Goal: Task Accomplishment & Management: Complete application form

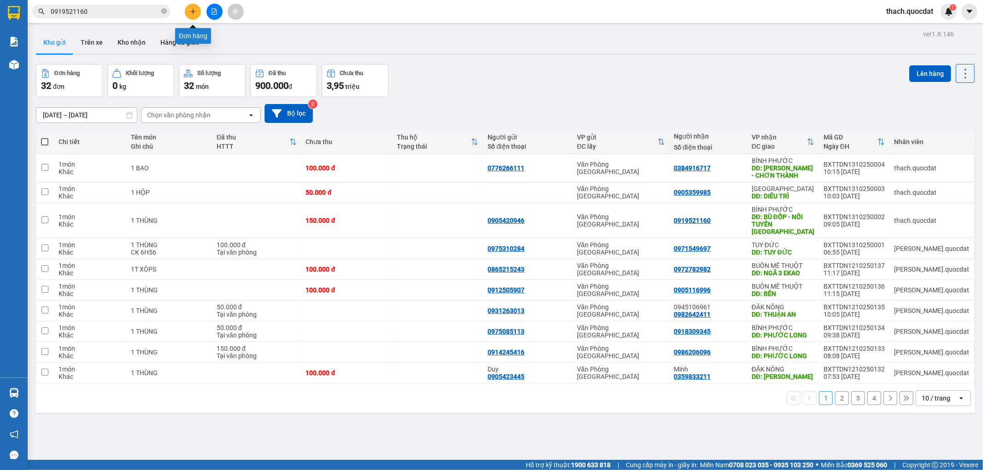
click at [200, 12] on button at bounding box center [193, 12] width 16 height 16
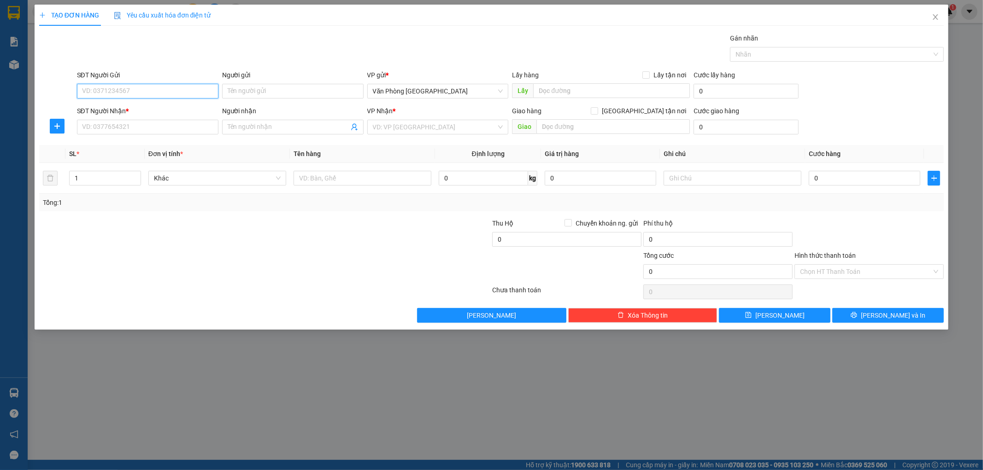
click at [189, 89] on input "SĐT Người Gửi" at bounding box center [147, 91] width 141 height 15
type input "0903157219"
click at [133, 129] on input "SĐT Người Nhận *" at bounding box center [147, 127] width 141 height 15
type input "0849892052"
click at [303, 126] on input "Người nhận" at bounding box center [288, 127] width 121 height 10
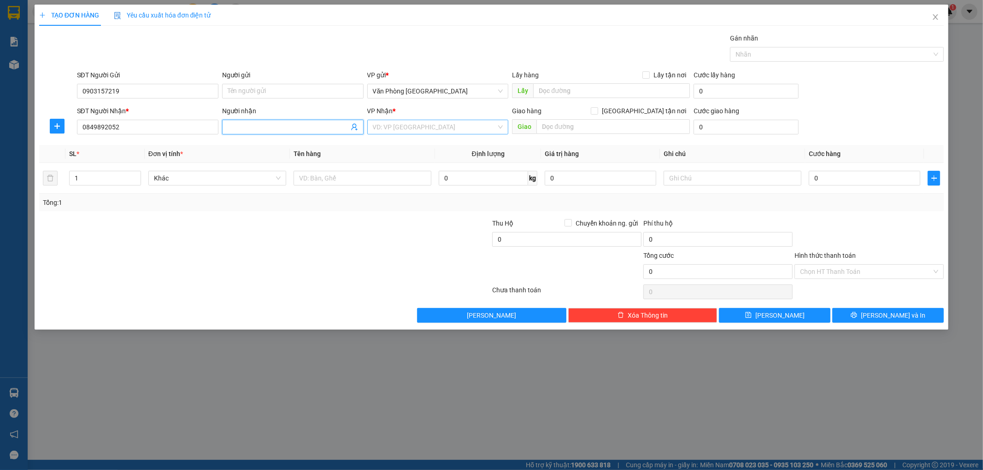
click at [443, 130] on input "search" at bounding box center [435, 127] width 124 height 14
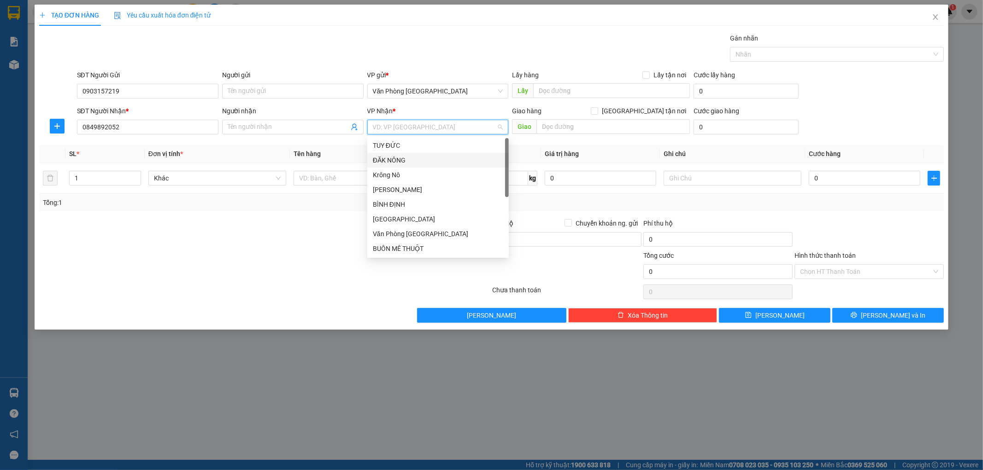
click at [400, 160] on div "ĐĂK NÔNG" at bounding box center [438, 160] width 130 height 10
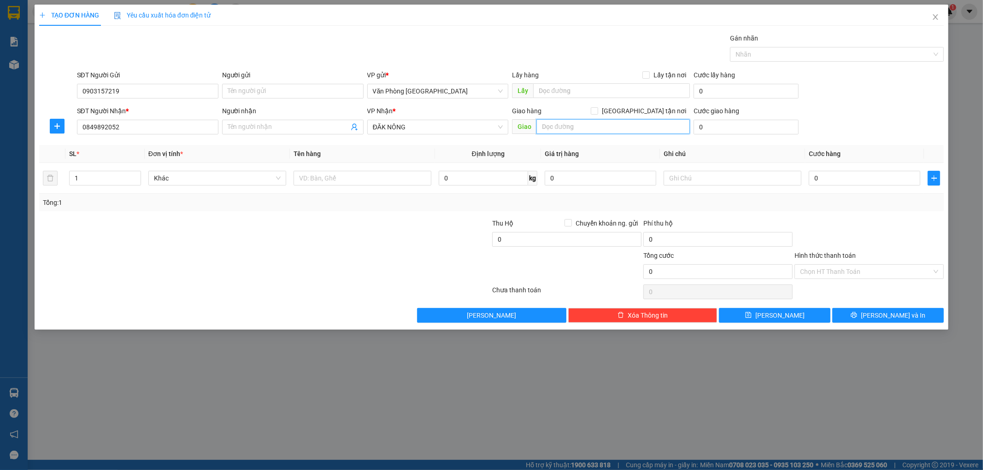
click at [600, 134] on input "text" at bounding box center [612, 126] width 153 height 15
type input "D"
type input "ĐẠO NGHĨA"
click at [351, 180] on input "text" at bounding box center [362, 178] width 138 height 15
type input "1 THÙNG"
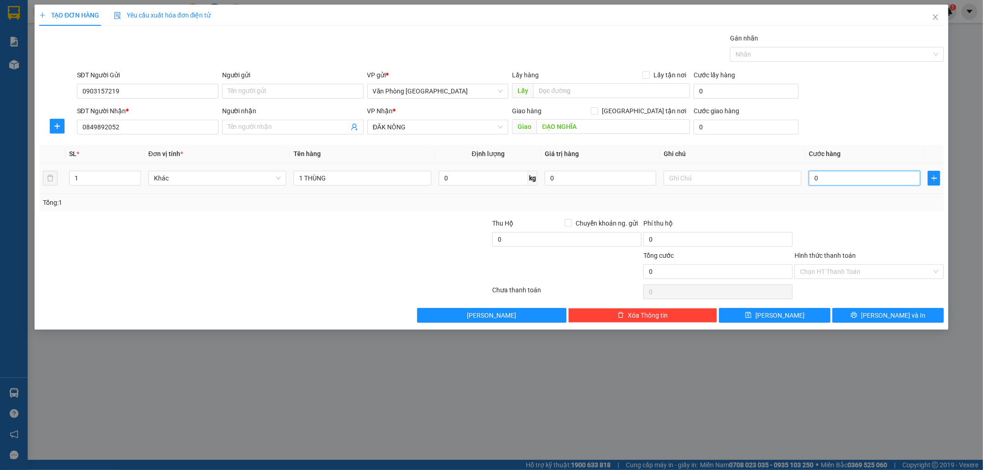
click at [853, 174] on input "0" at bounding box center [865, 178] width 112 height 15
type input "1"
type input "10"
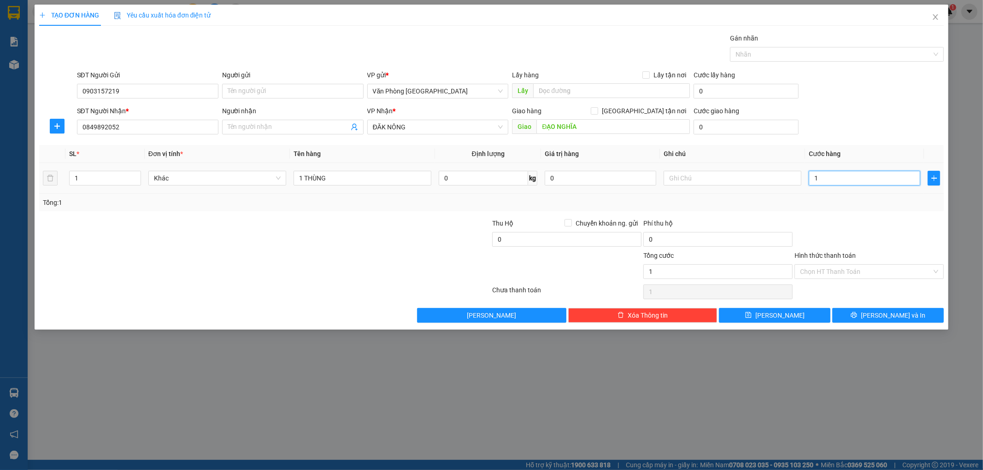
type input "10"
type input "100"
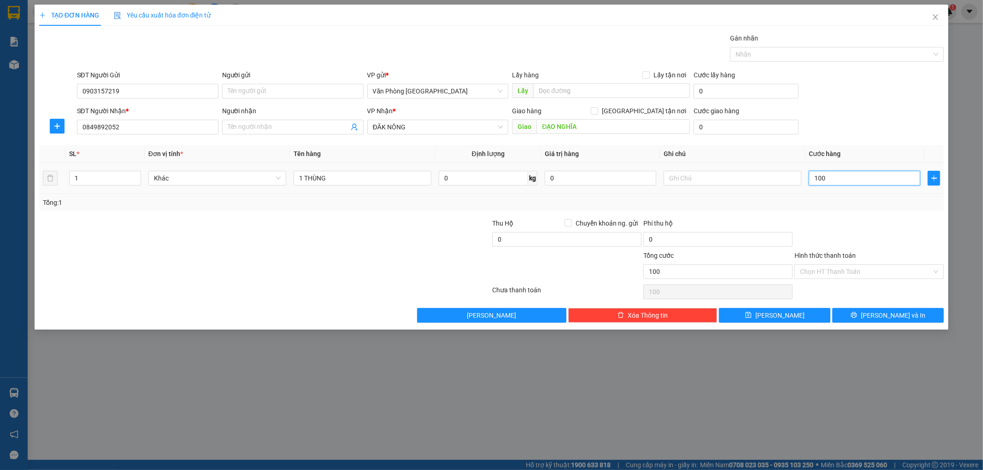
type input "1.000"
type input "10.000"
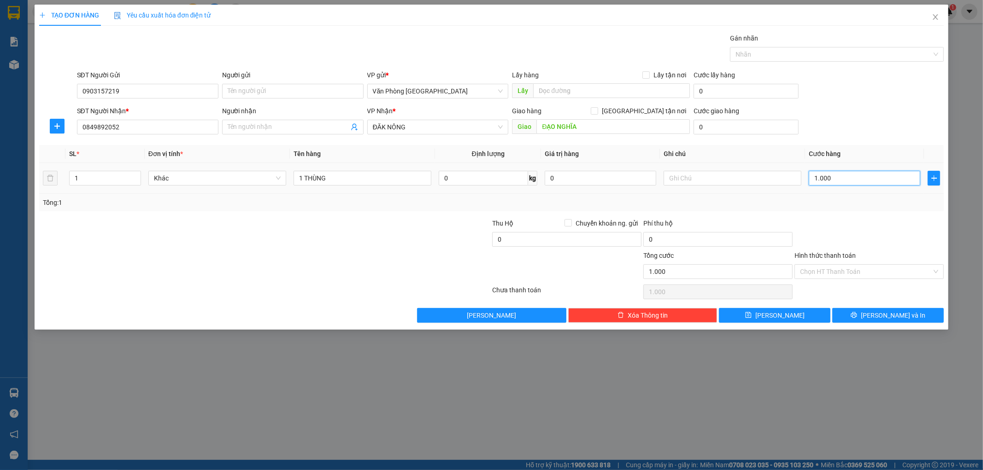
type input "10.000"
type input "100.000"
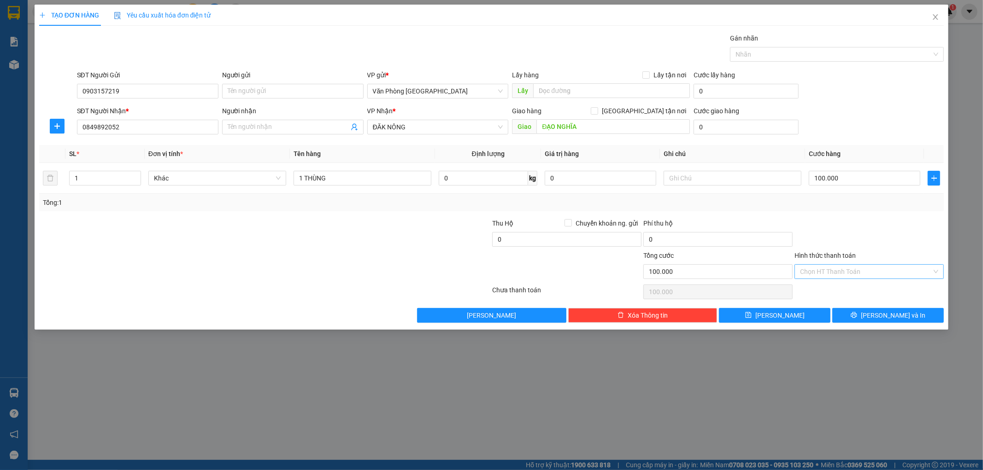
click at [880, 270] on input "Hình thức thanh toán" at bounding box center [866, 272] width 132 height 14
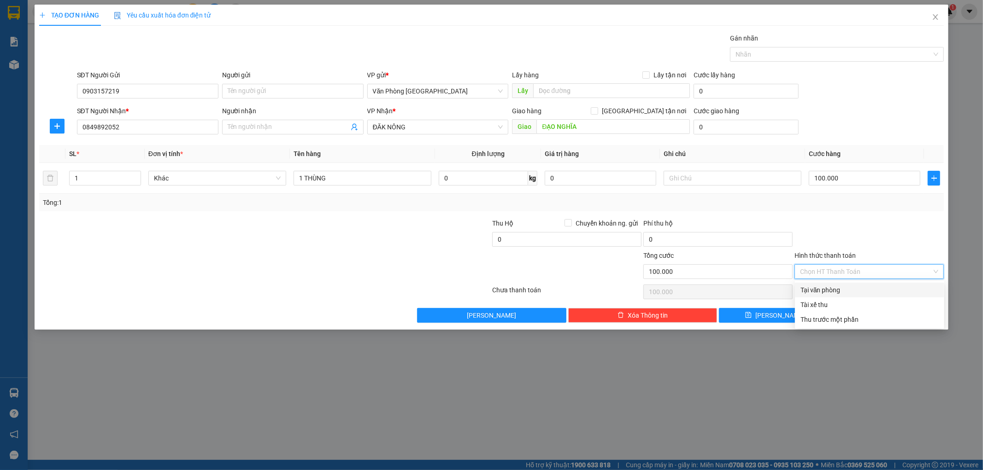
click at [854, 293] on div "Tại văn phòng" at bounding box center [869, 290] width 138 height 10
type input "0"
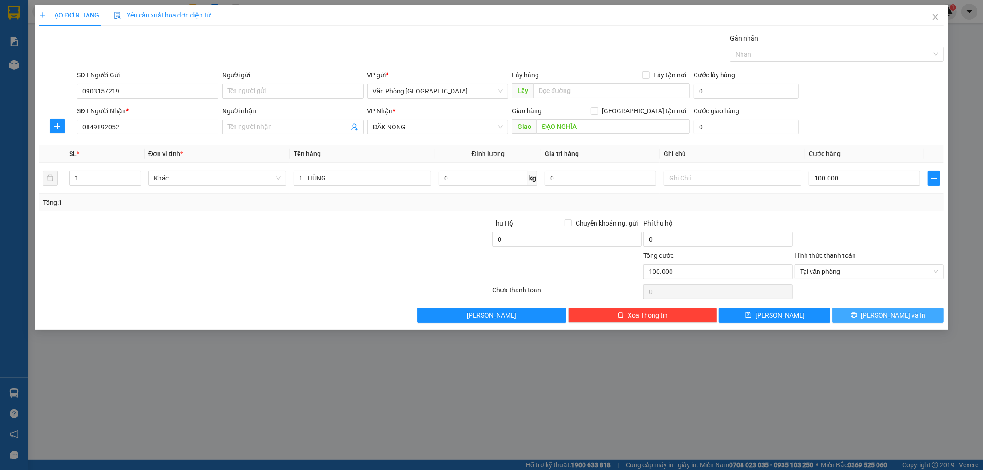
click at [857, 312] on icon "printer" at bounding box center [854, 315] width 6 height 6
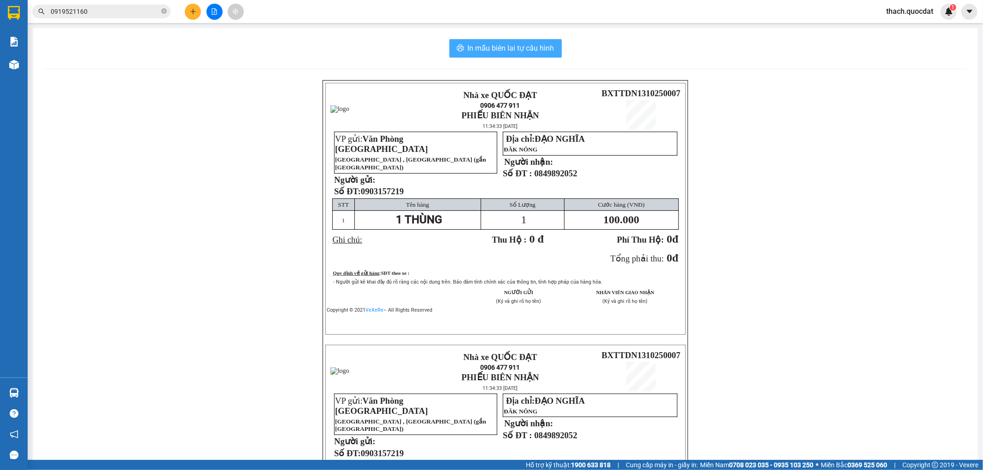
click at [530, 48] on span "In mẫu biên lai tự cấu hình" at bounding box center [511, 48] width 87 height 12
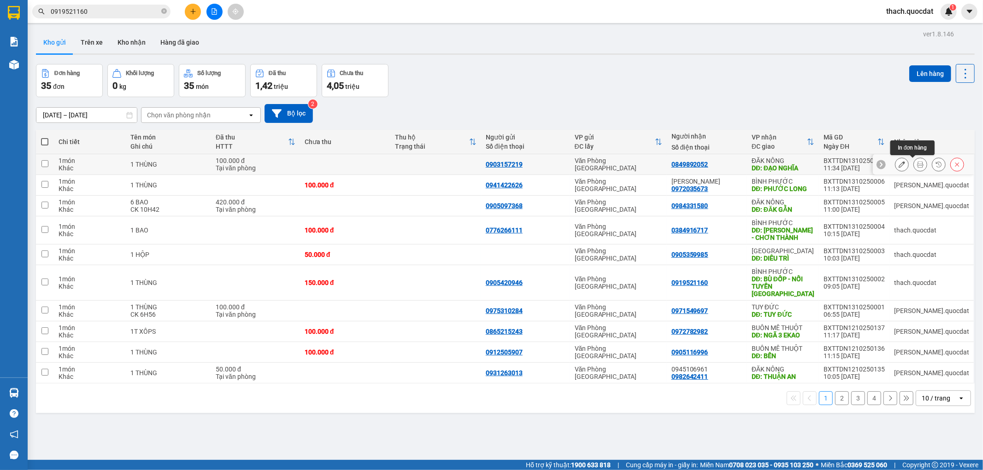
click at [917, 165] on icon at bounding box center [920, 164] width 6 height 6
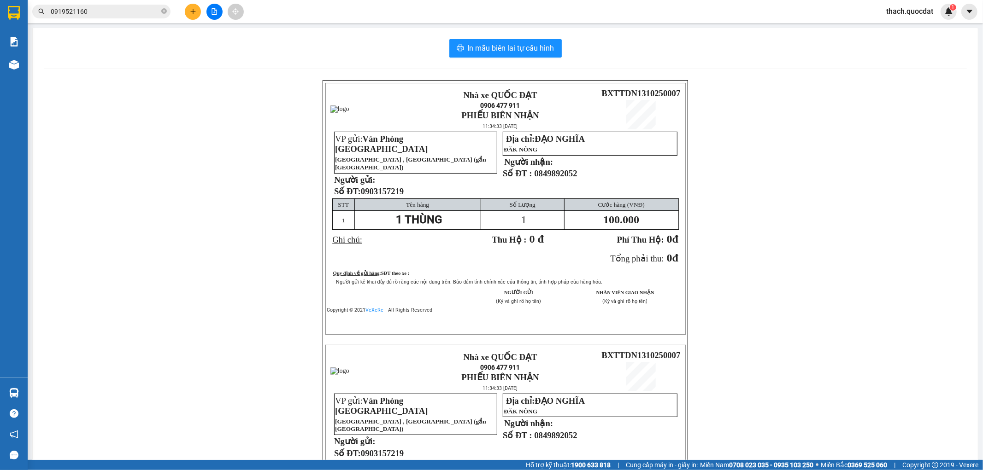
click at [528, 58] on div "In mẫu biên lai tự cấu hình Nhà xe QUỐC ĐẠT 0906 477 911 PHIẾU BIÊN NHẬN 11:34:…" at bounding box center [505, 325] width 945 height 595
click at [528, 52] on span "In mẫu biên lai tự cấu hình" at bounding box center [511, 48] width 87 height 12
